Goal: Information Seeking & Learning: Learn about a topic

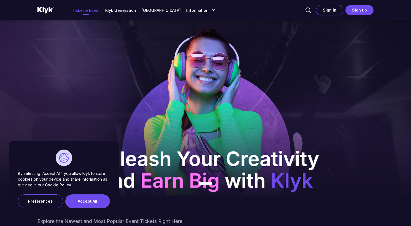
click at [92, 203] on button "Accept All" at bounding box center [87, 202] width 45 height 14
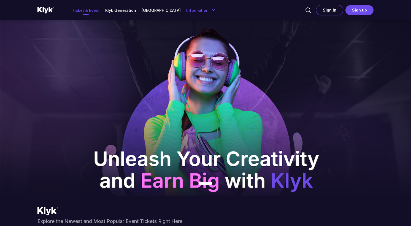
click at [212, 10] on icon "button" at bounding box center [213, 10] width 3 height 2
click at [109, 10] on p "Klyk Generation" at bounding box center [120, 10] width 31 height 6
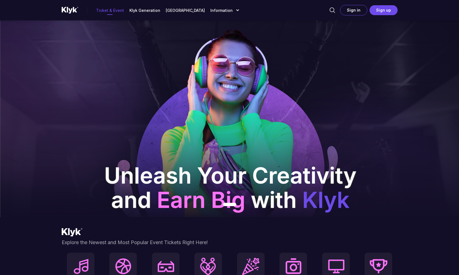
click at [140, 13] on div "Ticket & Event Klyk Generation Klyk Academy Information Information About Klyk …" at bounding box center [151, 10] width 179 height 8
click at [142, 11] on p "Klyk Generation" at bounding box center [144, 10] width 31 height 6
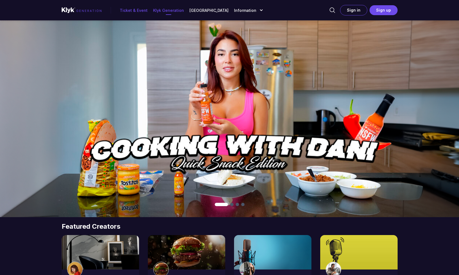
click at [128, 11] on p "Ticket & Event" at bounding box center [134, 10] width 28 height 6
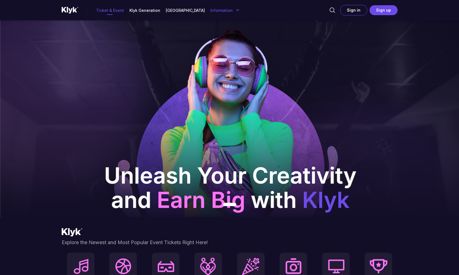
click at [212, 10] on p "Information" at bounding box center [221, 10] width 22 height 6
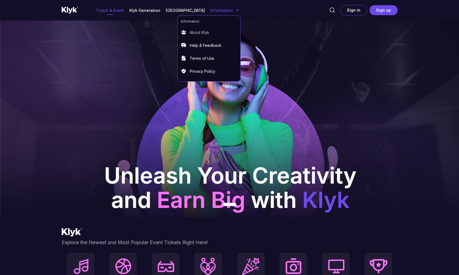
click at [197, 35] on div "About Klyk" at bounding box center [209, 32] width 56 height 12
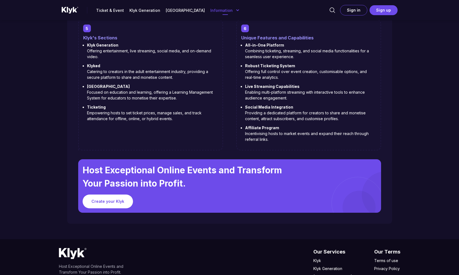
scroll to position [559, 0]
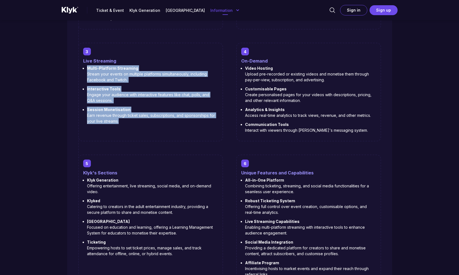
drag, startPoint x: 86, startPoint y: 68, endPoint x: 133, endPoint y: 126, distance: 74.8
click at [133, 126] on div "3 Live Streaming Multi-Platform Streaming Stream your events on multiple platfo…" at bounding box center [150, 92] width 145 height 99
drag, startPoint x: 132, startPoint y: 124, endPoint x: 73, endPoint y: 68, distance: 81.4
click at [73, 68] on div "How it works 1 Creator Creator Dashboard Our user-friendly dashboard allows hos…" at bounding box center [229, 126] width 325 height 465
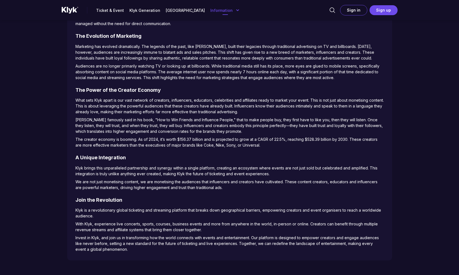
scroll to position [0, 0]
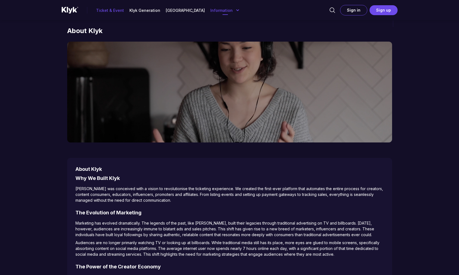
click at [107, 12] on p "Ticket & Event" at bounding box center [110, 10] width 28 height 6
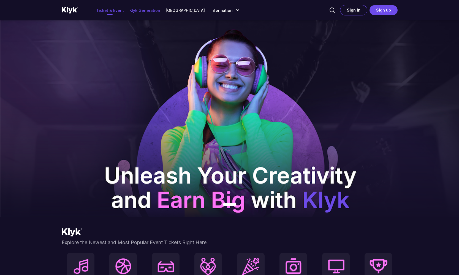
click at [155, 11] on p "Klyk Generation" at bounding box center [144, 10] width 31 height 6
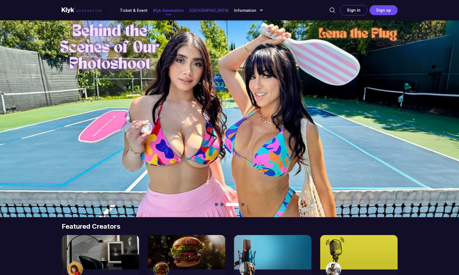
click at [206, 11] on p "[GEOGRAPHIC_DATA]" at bounding box center [208, 10] width 39 height 6
